Goal: Obtain resource: Obtain resource

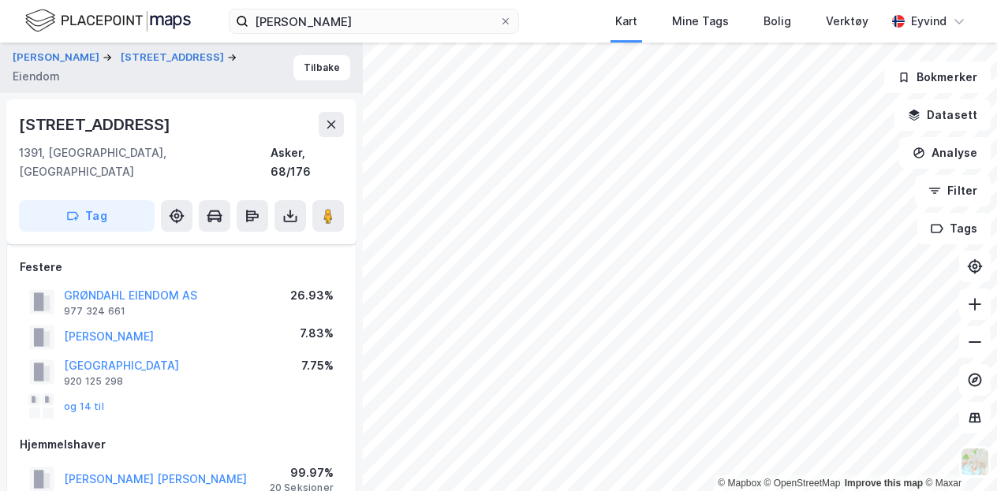
scroll to position [608, 0]
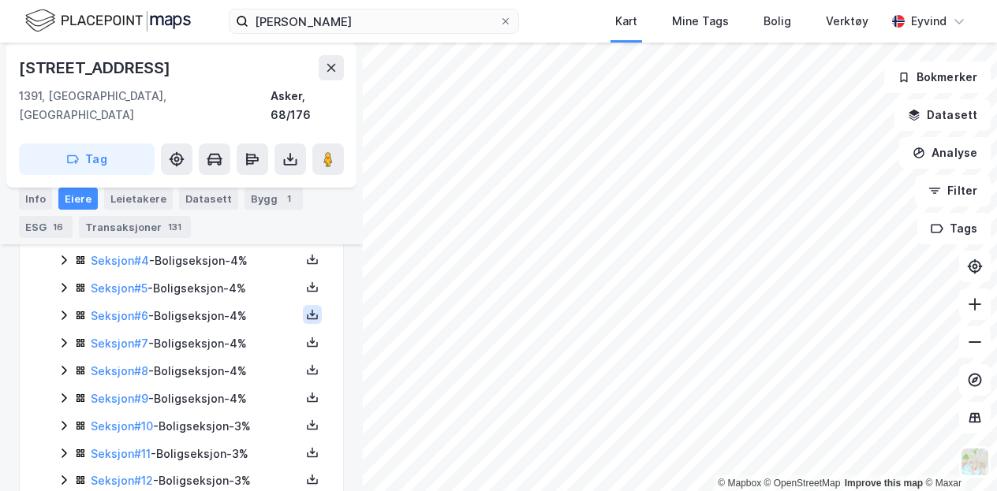
click at [306, 308] on icon at bounding box center [312, 314] width 13 height 13
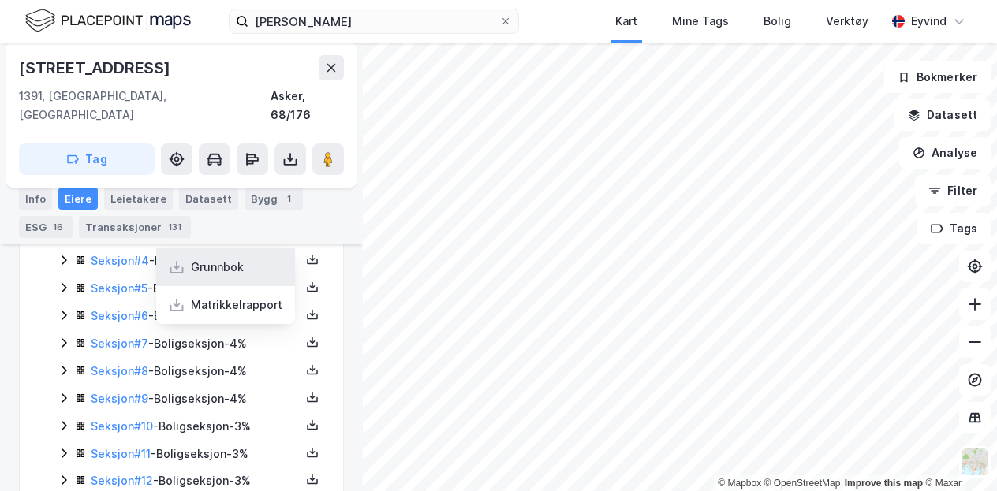
click at [235, 249] on div "Grunnbok" at bounding box center [225, 267] width 139 height 38
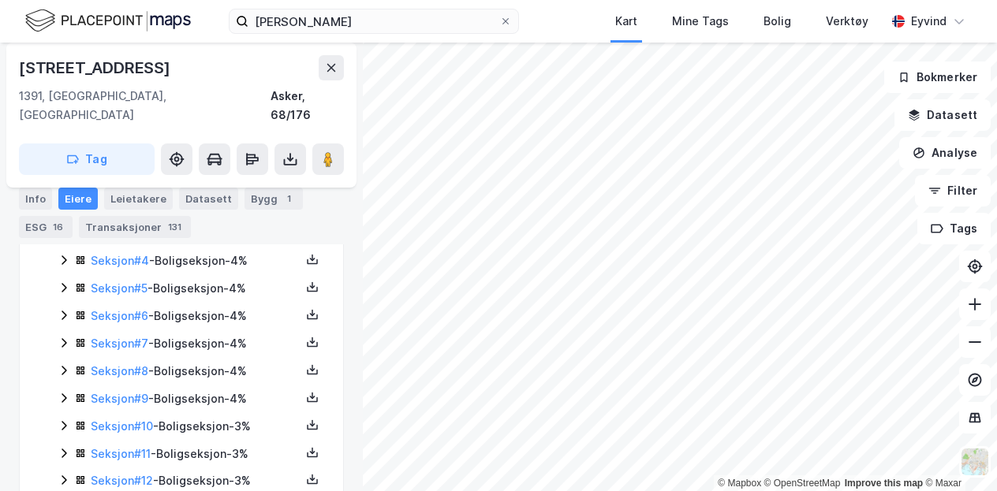
scroll to position [158, 0]
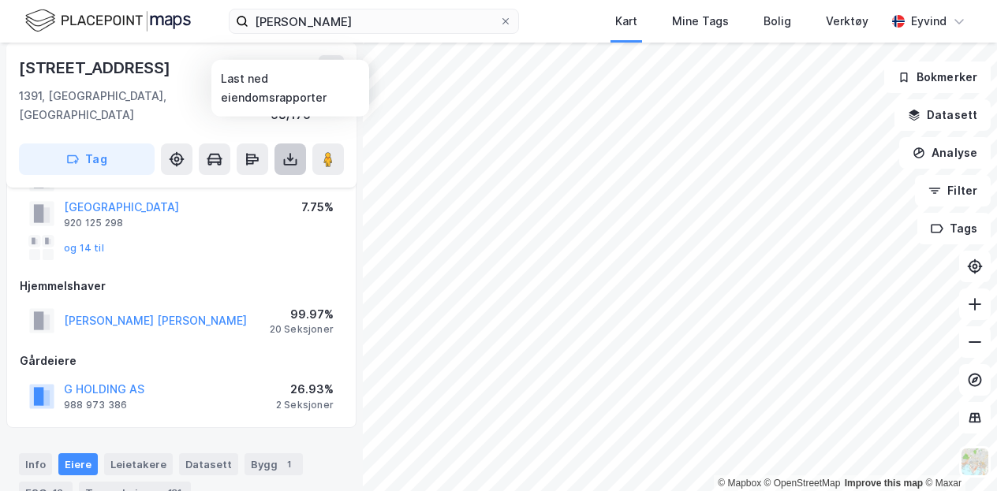
click at [300, 148] on button at bounding box center [290, 160] width 32 height 32
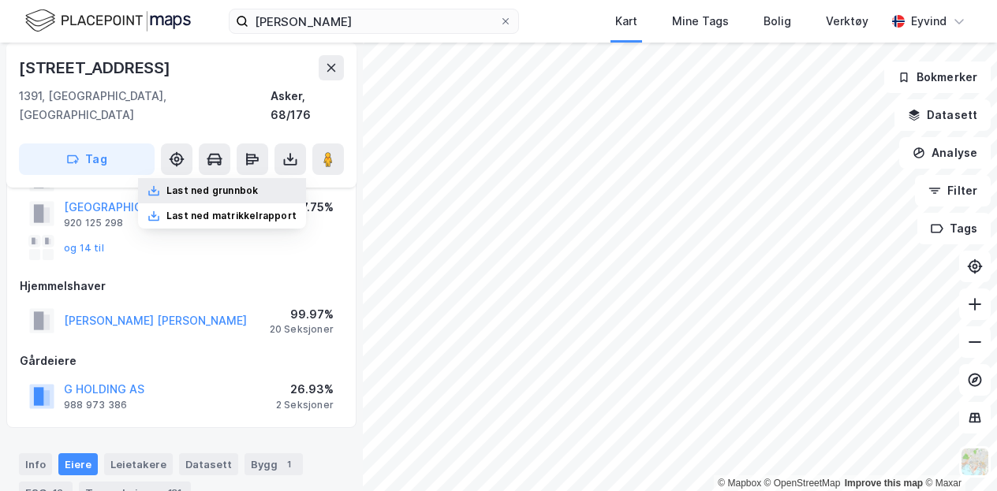
click at [255, 185] on div "Last ned grunnbok" at bounding box center [211, 191] width 91 height 13
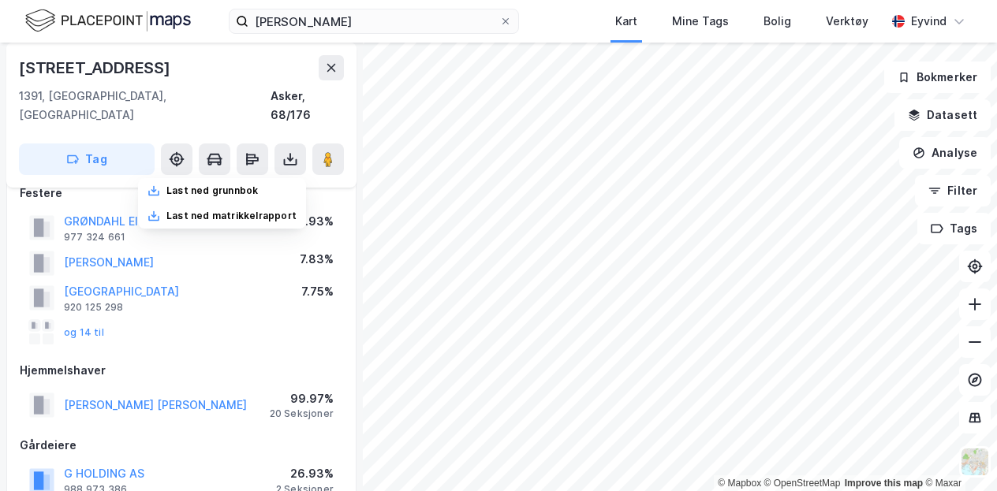
scroll to position [73, 0]
click at [0, 0] on button "[GEOGRAPHIC_DATA]" at bounding box center [0, 0] width 0 height 0
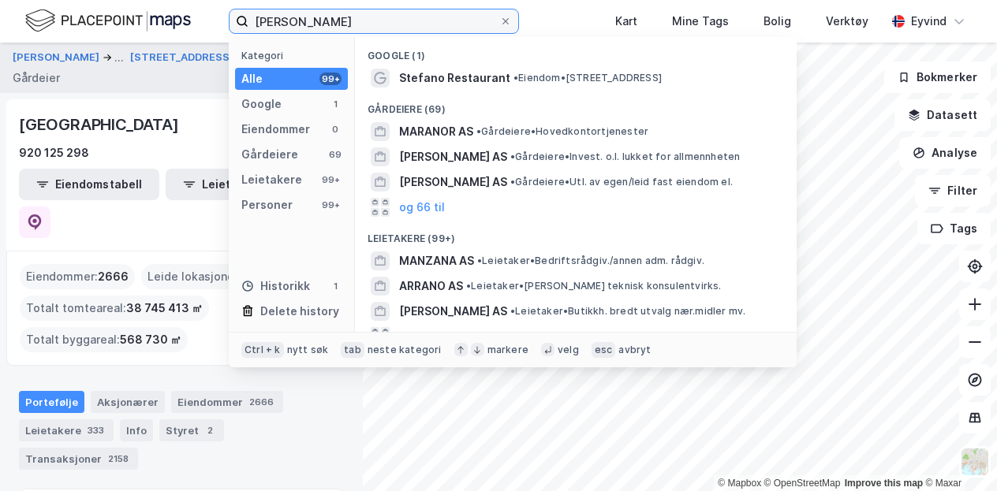
click at [378, 18] on input "[PERSON_NAME]" at bounding box center [373, 21] width 251 height 24
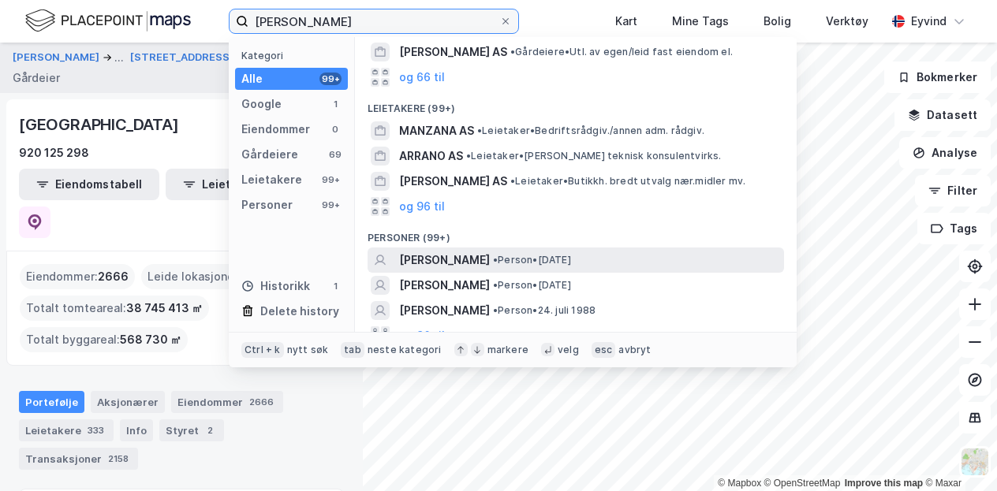
scroll to position [128, 0]
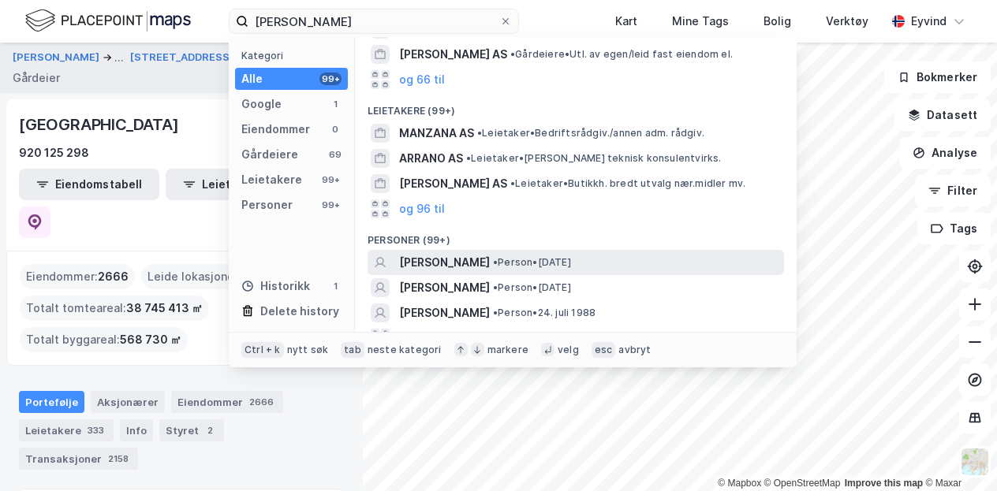
click at [454, 260] on span "[PERSON_NAME]" at bounding box center [444, 262] width 91 height 19
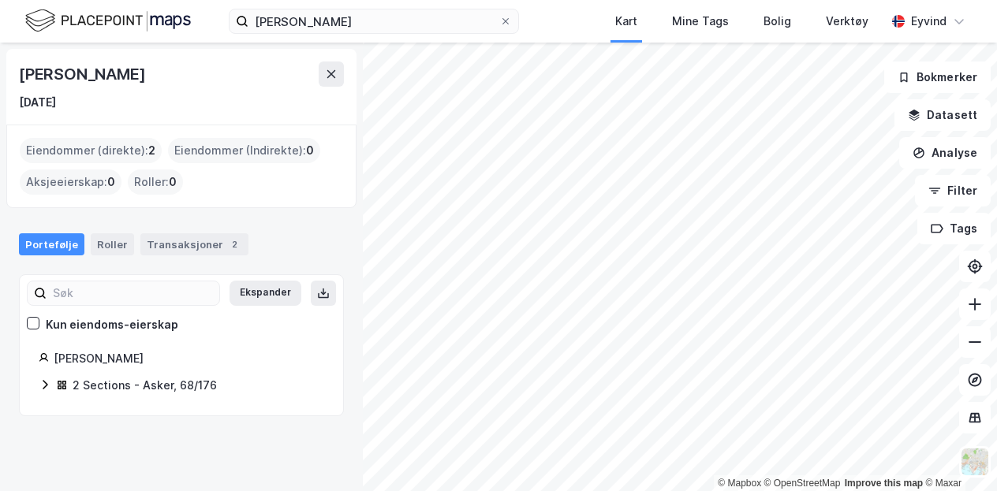
click at [172, 383] on div "2 Sections - Asker, 68/176" at bounding box center [145, 385] width 144 height 19
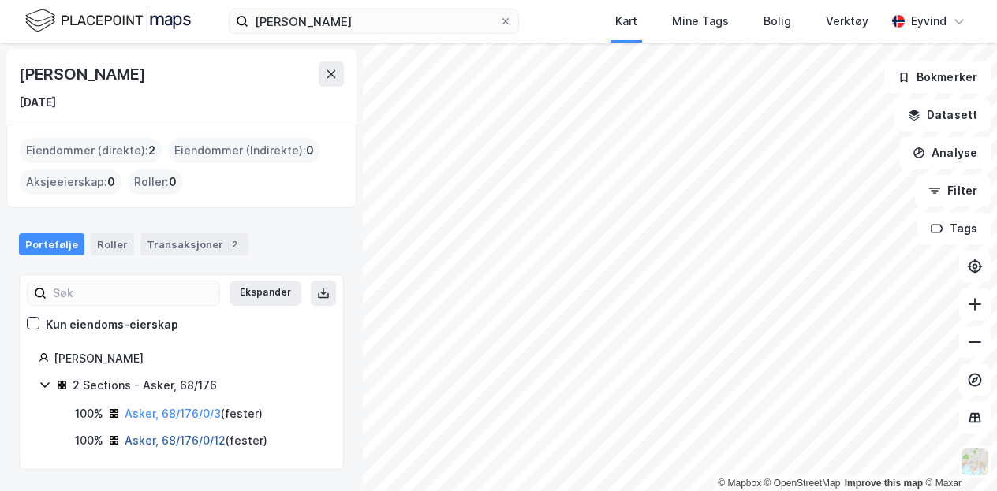
click at [172, 441] on link "Asker, 68/176/0/12" at bounding box center [175, 440] width 101 height 13
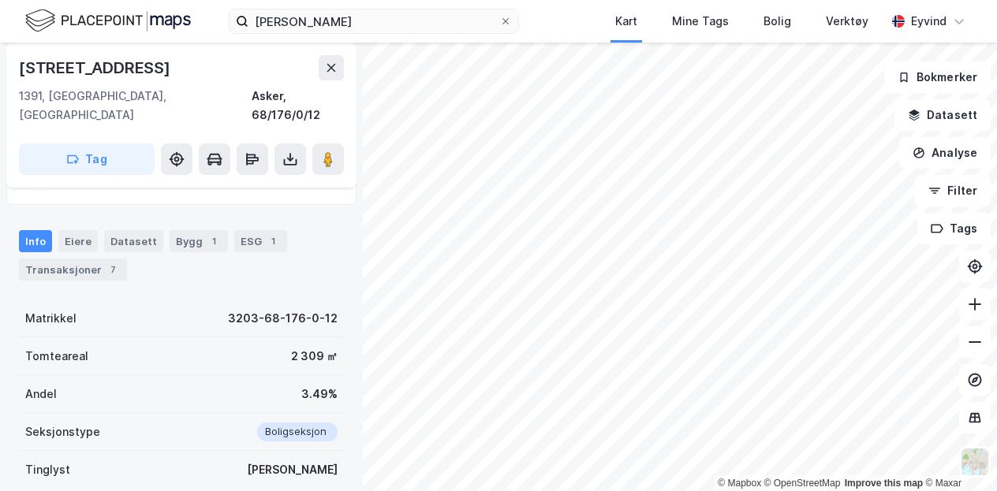
scroll to position [205, 0]
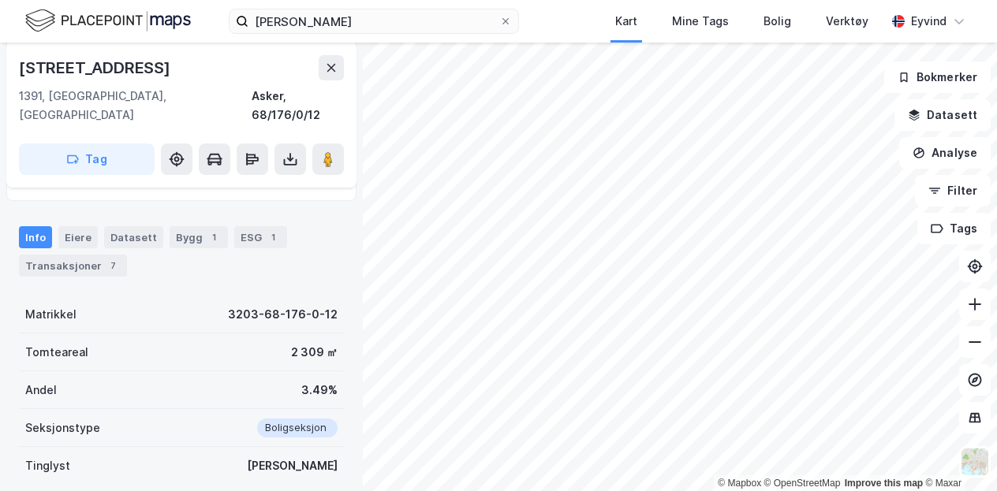
drag, startPoint x: 347, startPoint y: 106, endPoint x: 334, endPoint y: 106, distance: 12.6
click at [334, 106] on div "[STREET_ADDRESS] 1391, [GEOGRAPHIC_DATA], Akershus Asker, 68/176/0/12 Tag" at bounding box center [181, 115] width 350 height 145
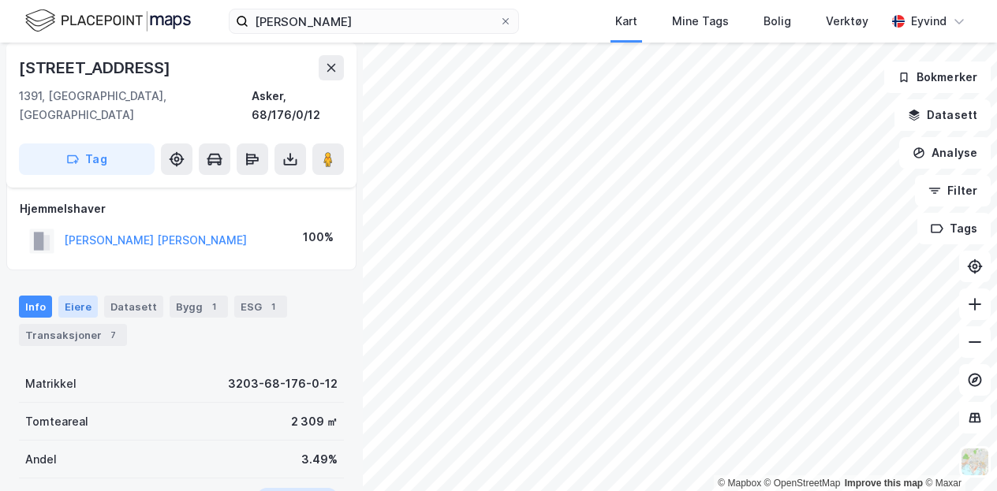
click at [80, 296] on div "Eiere" at bounding box center [77, 307] width 39 height 22
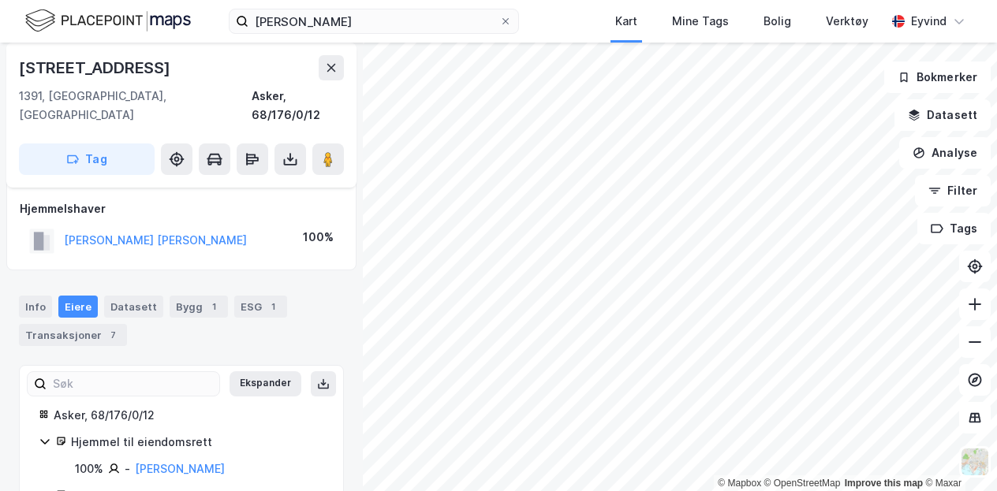
scroll to position [196, 0]
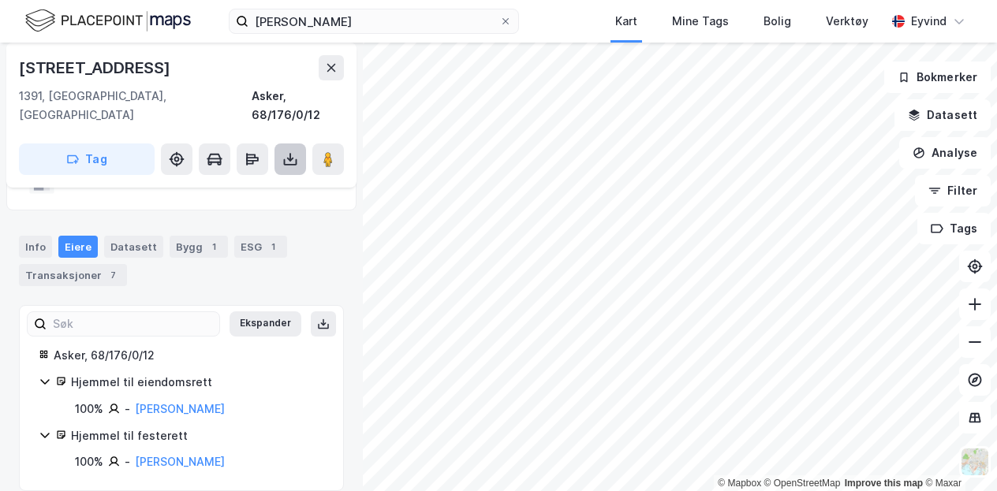
click at [288, 151] on icon at bounding box center [290, 159] width 16 height 16
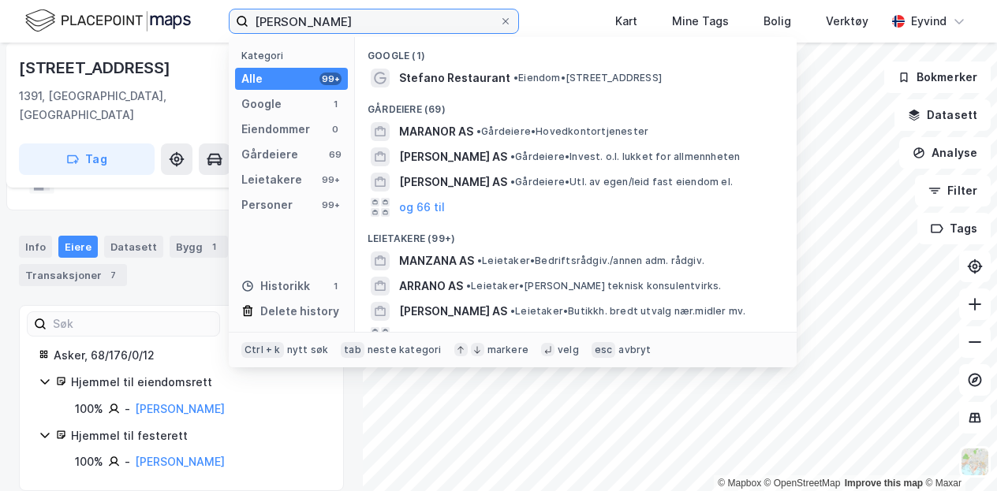
click at [356, 17] on input "[PERSON_NAME]" at bounding box center [373, 21] width 251 height 24
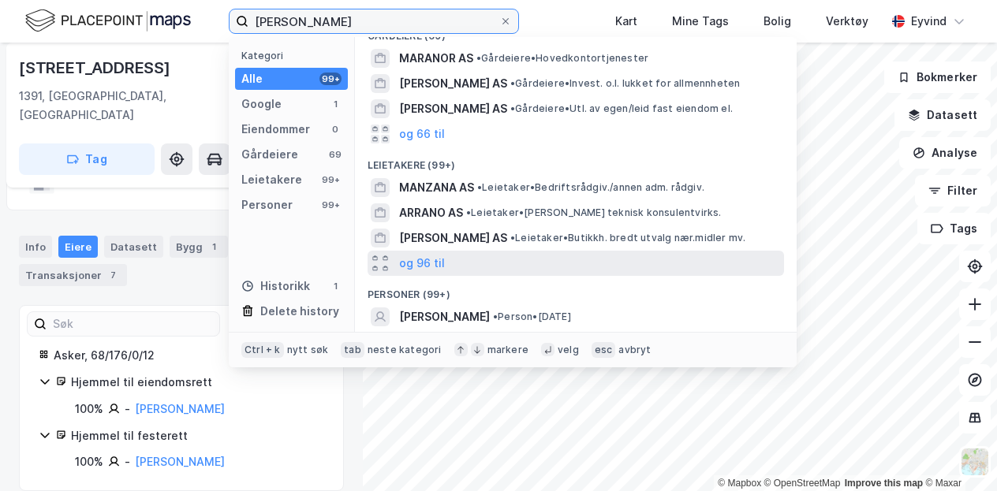
scroll to position [73, 0]
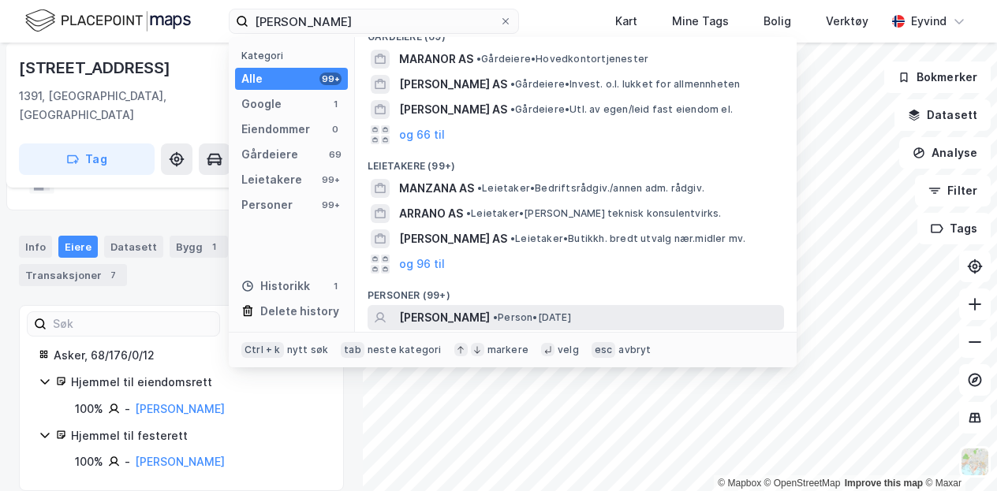
click at [464, 315] on span "[PERSON_NAME]" at bounding box center [444, 317] width 91 height 19
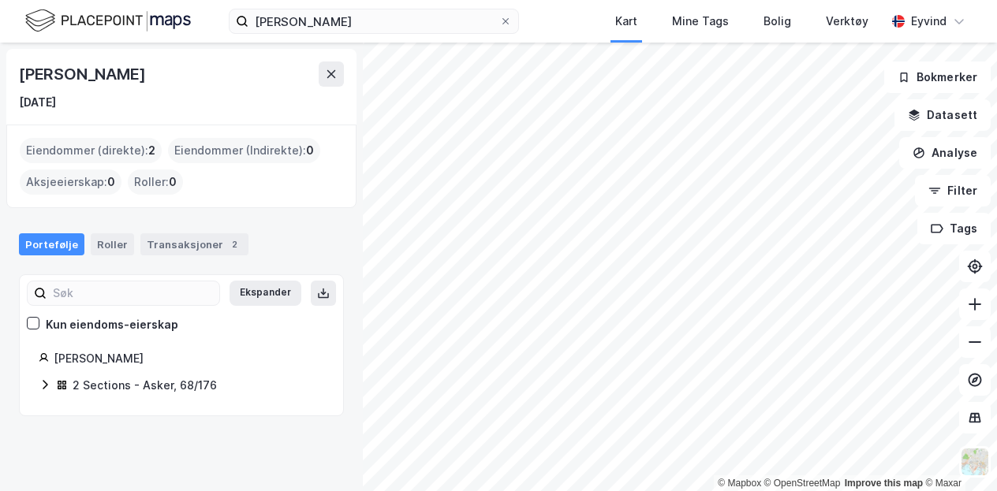
click at [41, 383] on icon at bounding box center [45, 384] width 13 height 13
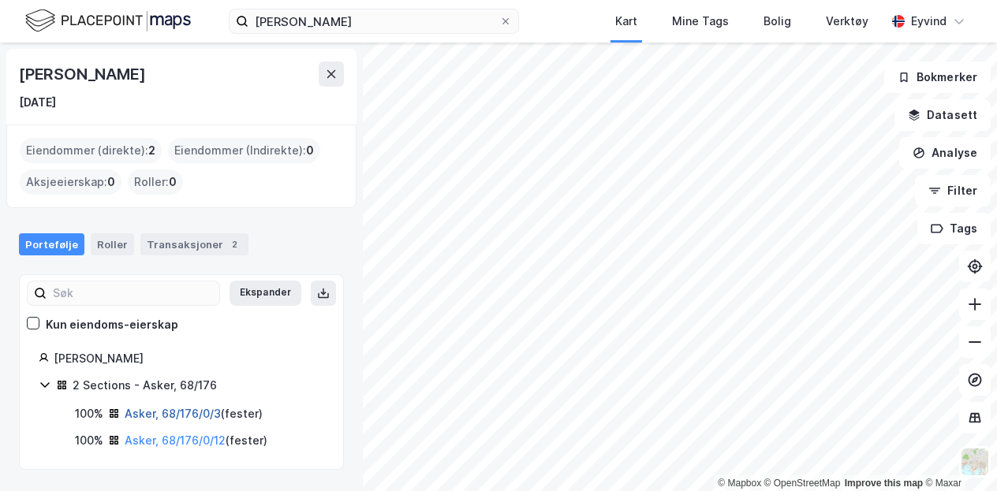
click at [144, 411] on link "Asker, 68/176/0/3" at bounding box center [173, 413] width 96 height 13
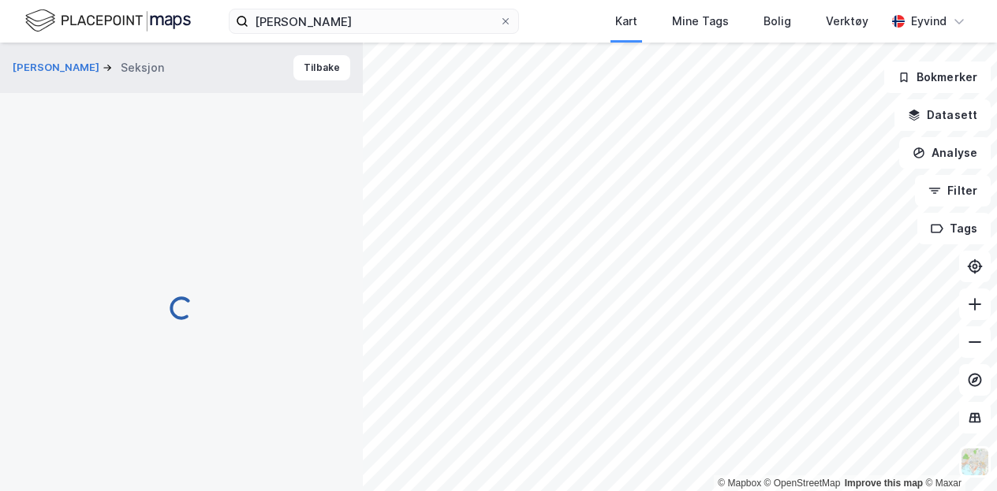
scroll to position [196, 0]
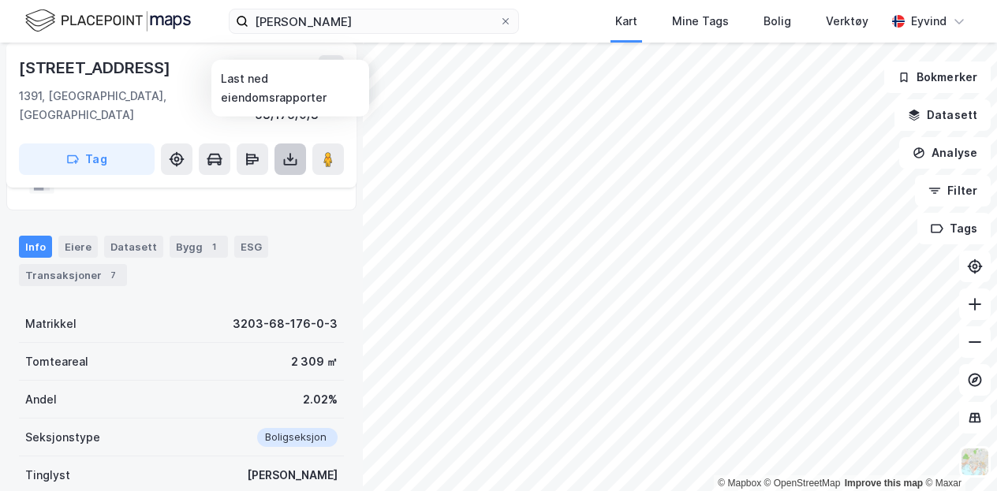
click at [282, 151] on icon at bounding box center [290, 159] width 16 height 16
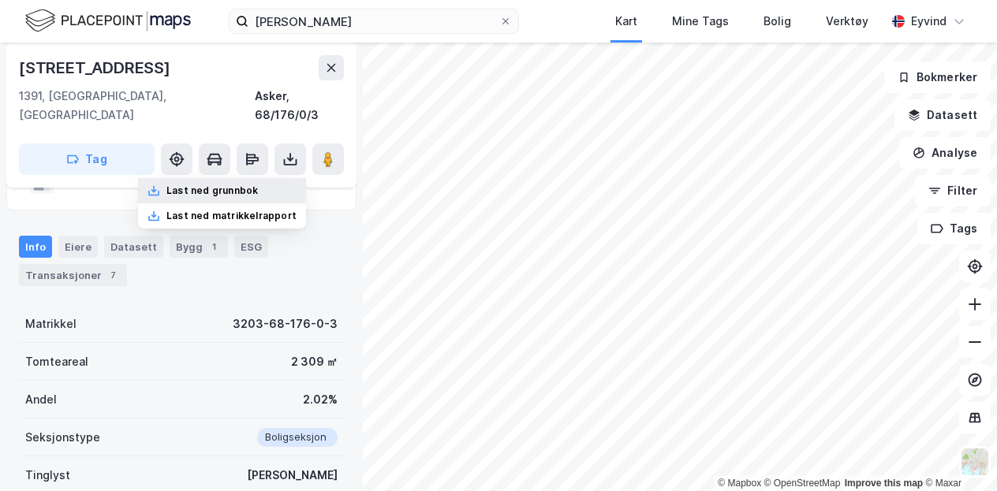
click at [236, 178] on div "Last ned grunnbok" at bounding box center [222, 190] width 168 height 25
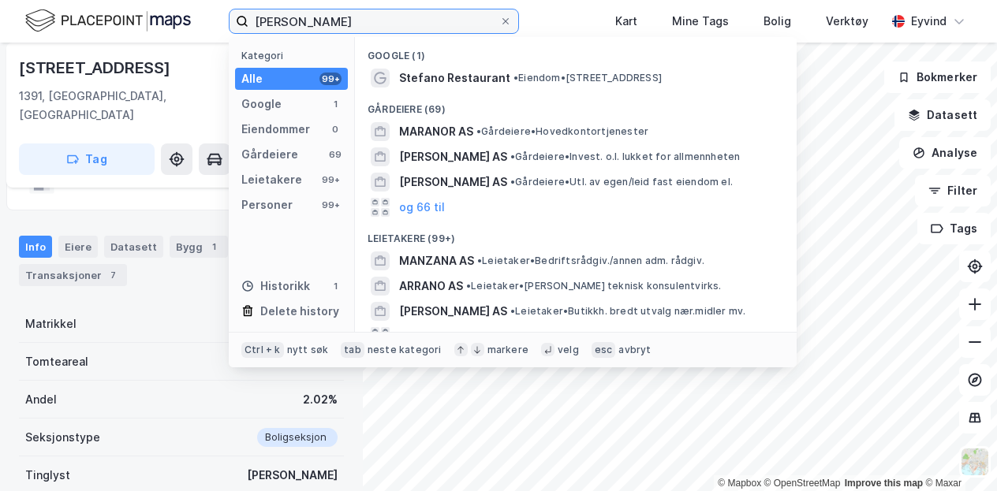
click at [353, 20] on input "[PERSON_NAME]" at bounding box center [373, 21] width 251 height 24
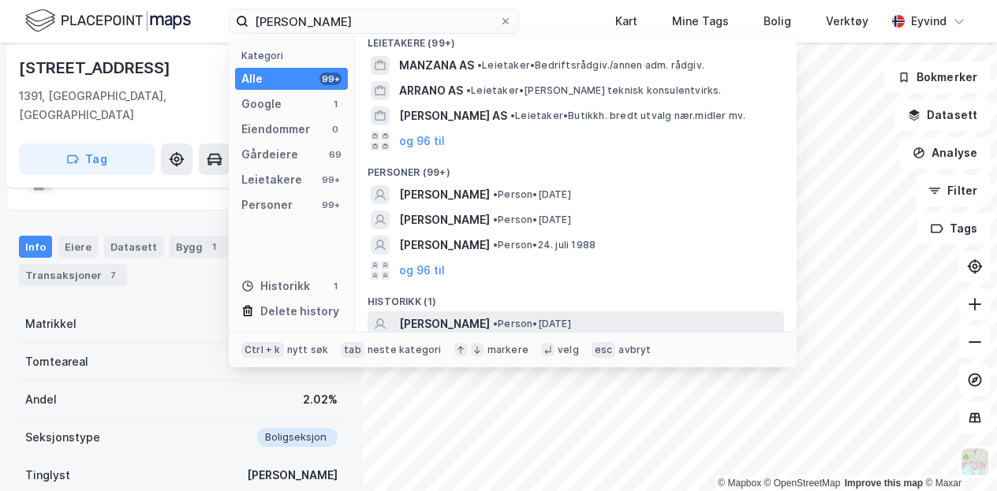
click at [476, 319] on span "[PERSON_NAME]" at bounding box center [444, 324] width 91 height 19
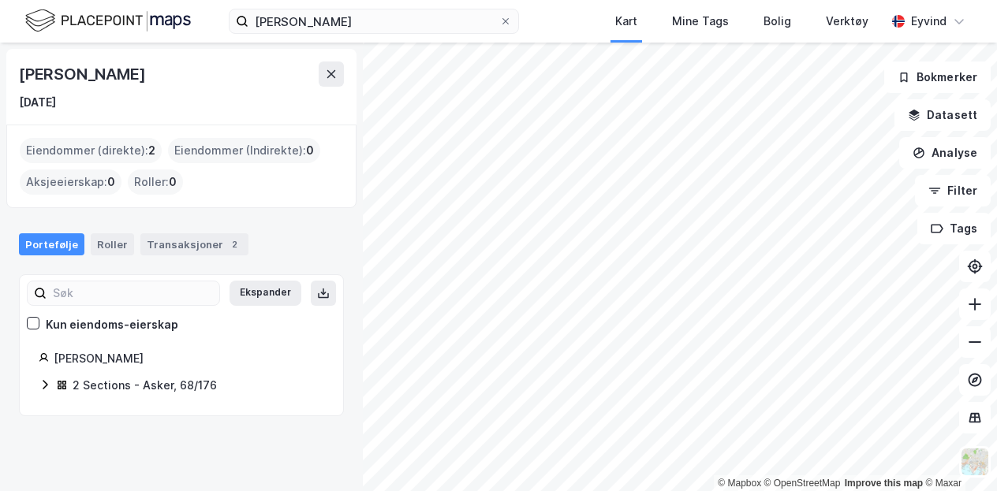
click at [185, 384] on div "2 Sections - Asker, 68/176" at bounding box center [145, 385] width 144 height 19
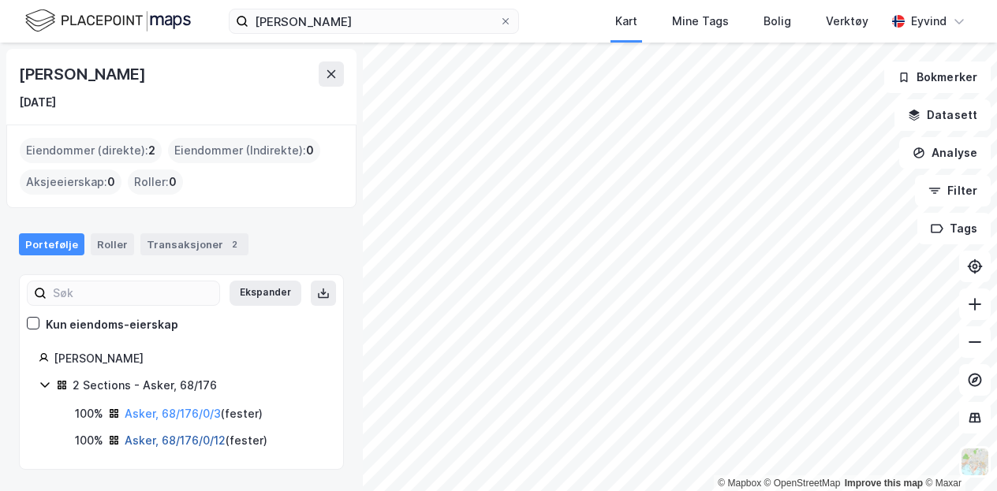
click at [181, 442] on link "Asker, 68/176/0/12" at bounding box center [175, 440] width 101 height 13
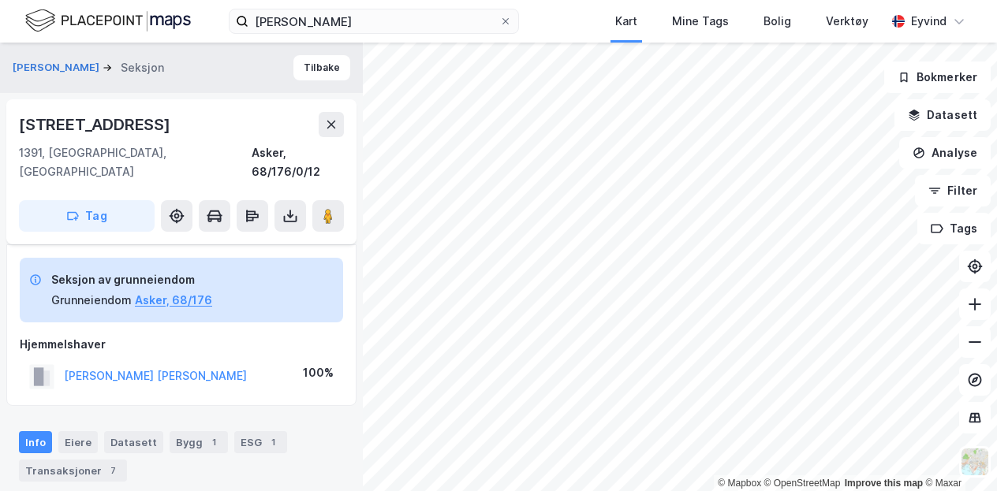
scroll to position [196, 0]
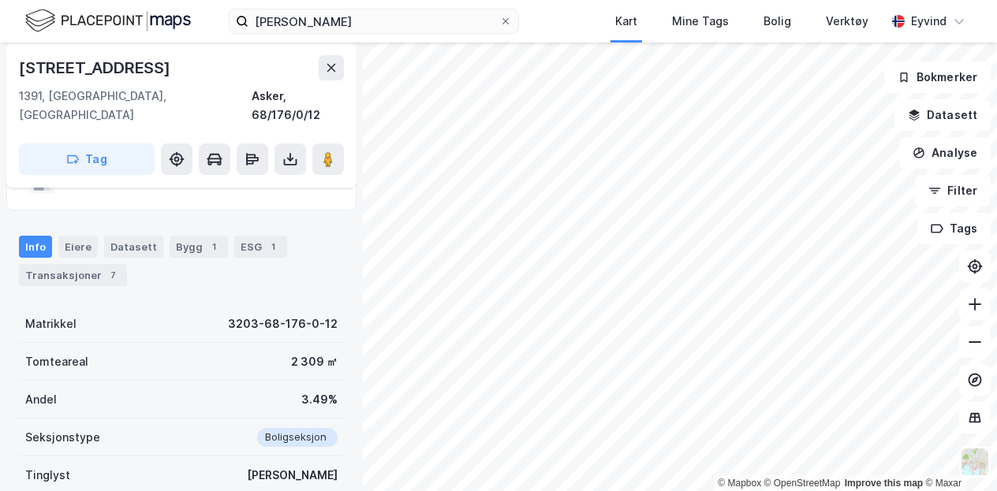
click at [285, 158] on div "[STREET_ADDRESS] 1391, [GEOGRAPHIC_DATA], Akershus Asker, 68/176/0/12 Tag" at bounding box center [181, 115] width 350 height 145
click at [284, 159] on icon at bounding box center [290, 162] width 13 height 6
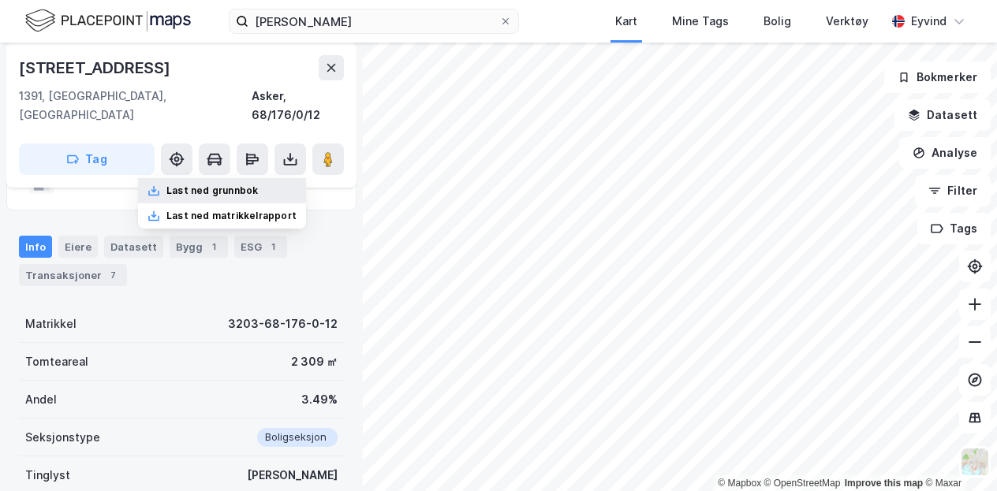
click at [267, 178] on div "Last ned grunnbok" at bounding box center [222, 190] width 168 height 25
